Goal: Obtain resource: Obtain resource

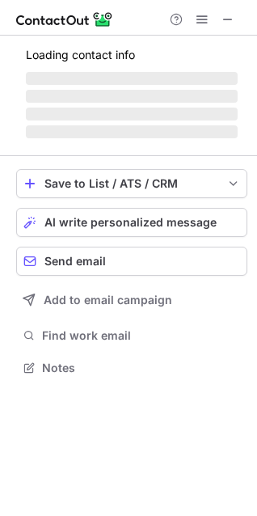
scroll to position [366, 257]
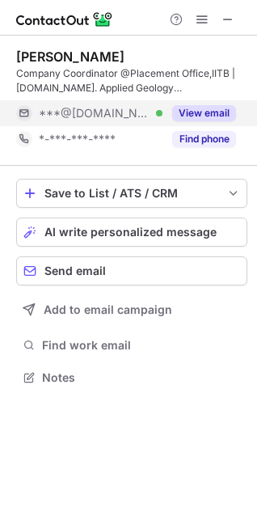
click at [193, 114] on button "View email" at bounding box center [204, 113] width 64 height 16
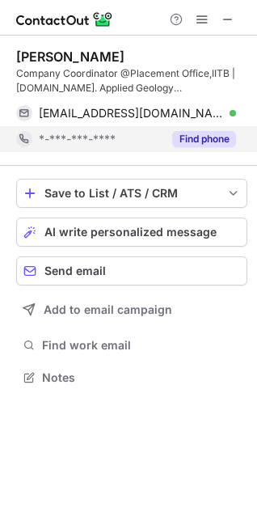
click at [192, 141] on button "Find phone" at bounding box center [204, 139] width 64 height 16
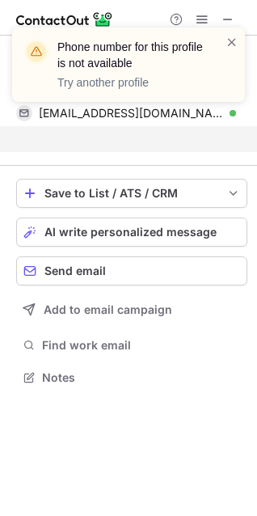
scroll to position [340, 257]
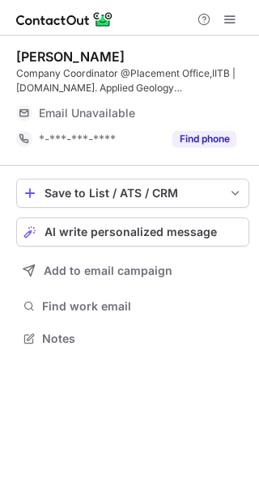
scroll to position [317, 259]
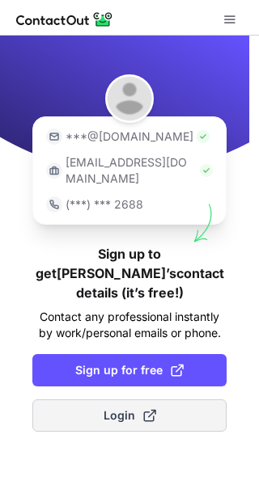
click at [146, 409] on span at bounding box center [149, 415] width 13 height 13
